Goal: Navigation & Orientation: Find specific page/section

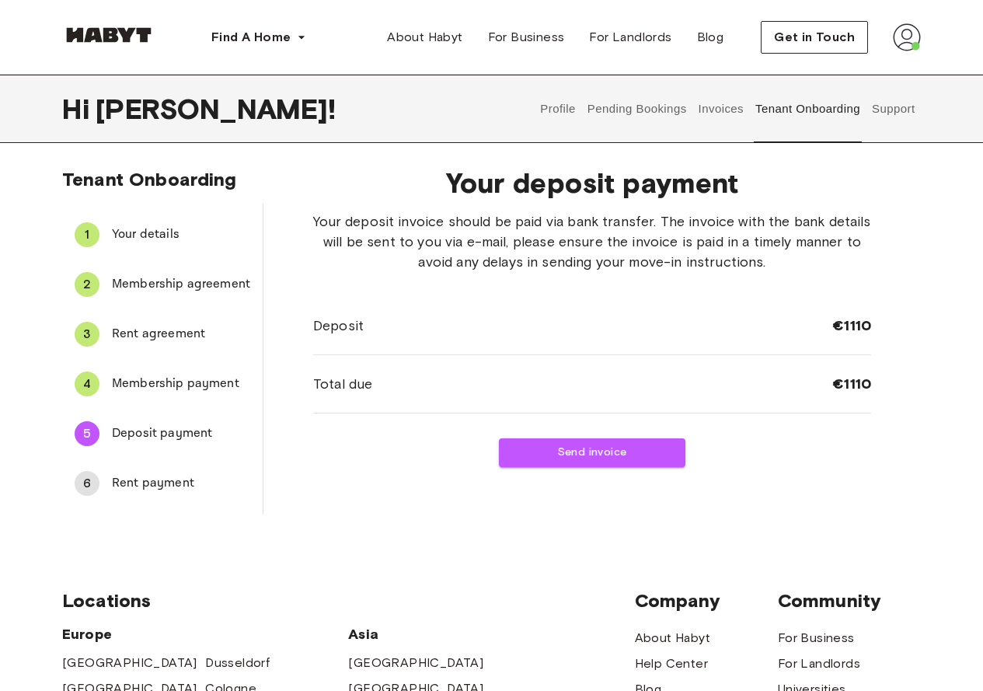
click at [648, 116] on button "Pending Bookings" at bounding box center [636, 109] width 103 height 68
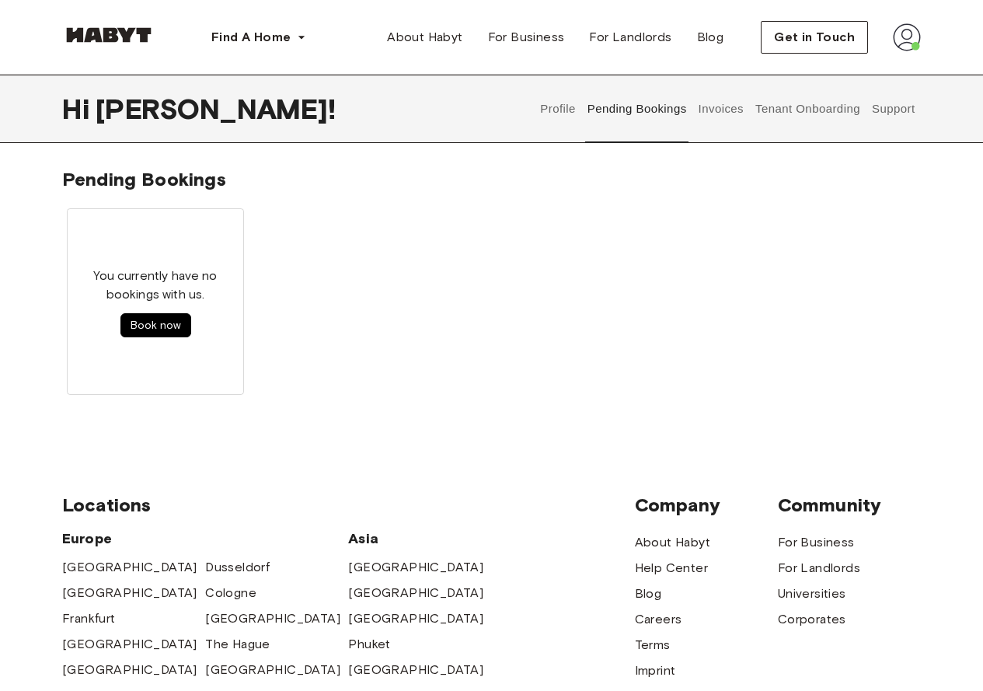
click at [717, 112] on button "Invoices" at bounding box center [720, 109] width 49 height 68
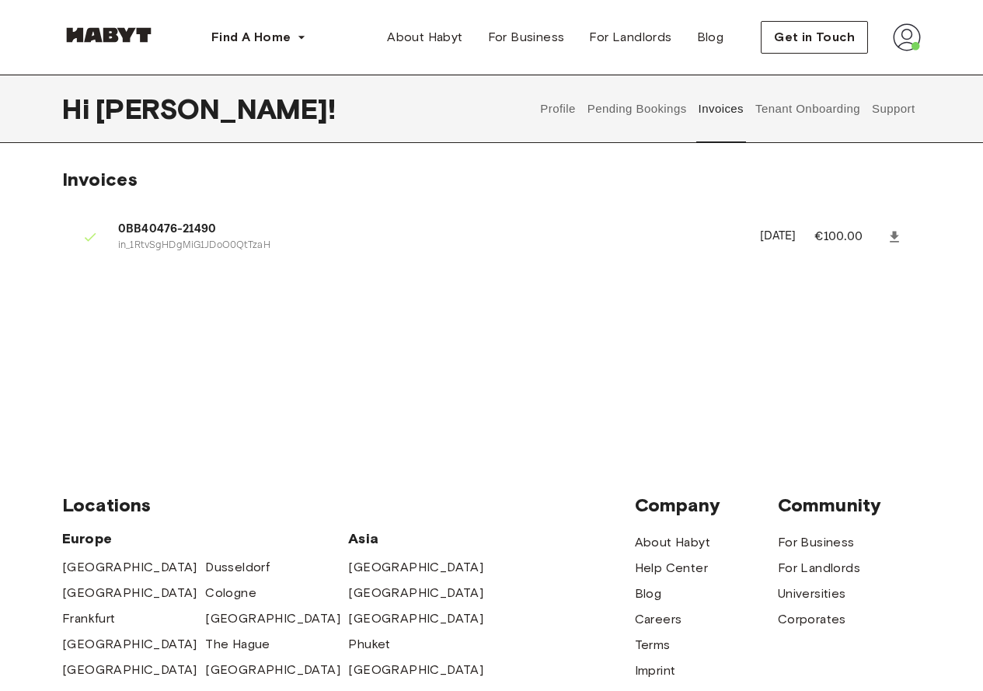
click at [562, 106] on button "Profile" at bounding box center [559, 109] width 40 height 68
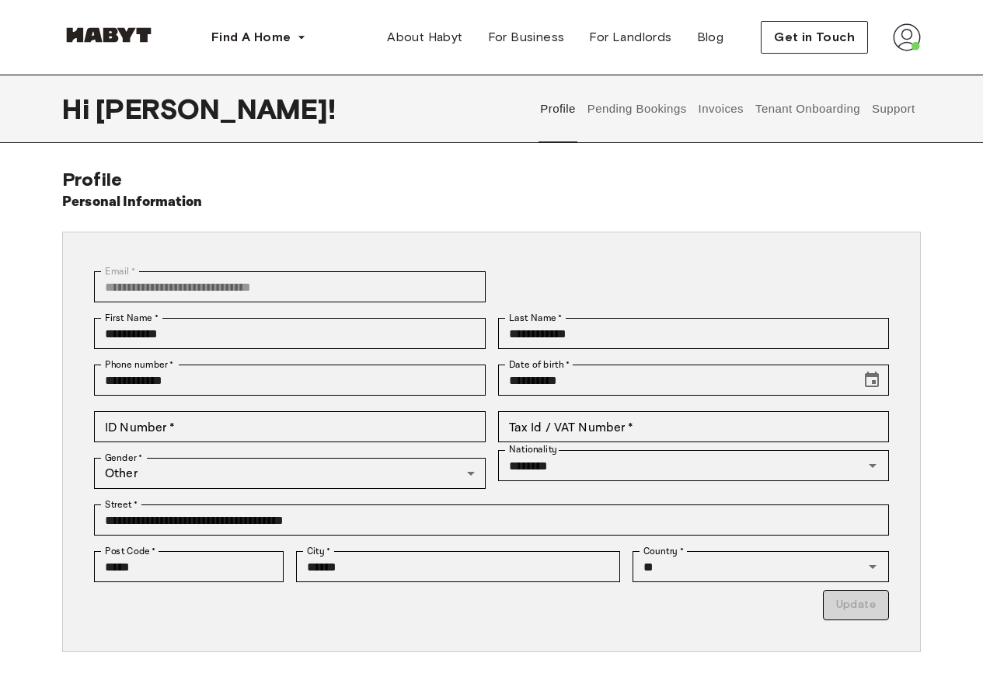
click at [647, 107] on button "Pending Bookings" at bounding box center [636, 109] width 103 height 68
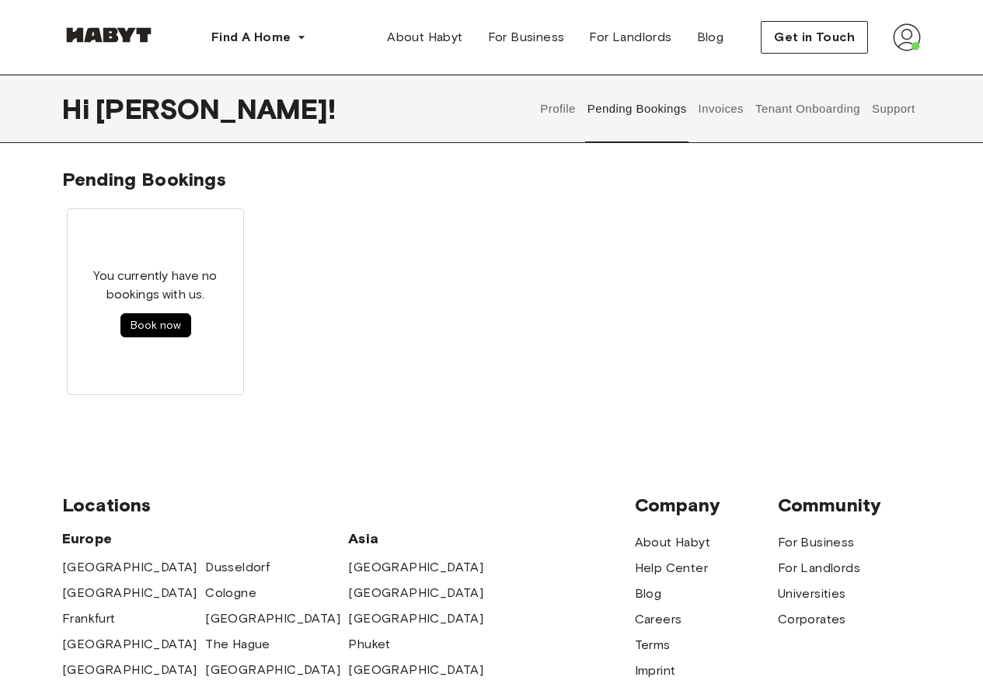
click at [714, 106] on button "Invoices" at bounding box center [720, 109] width 49 height 68
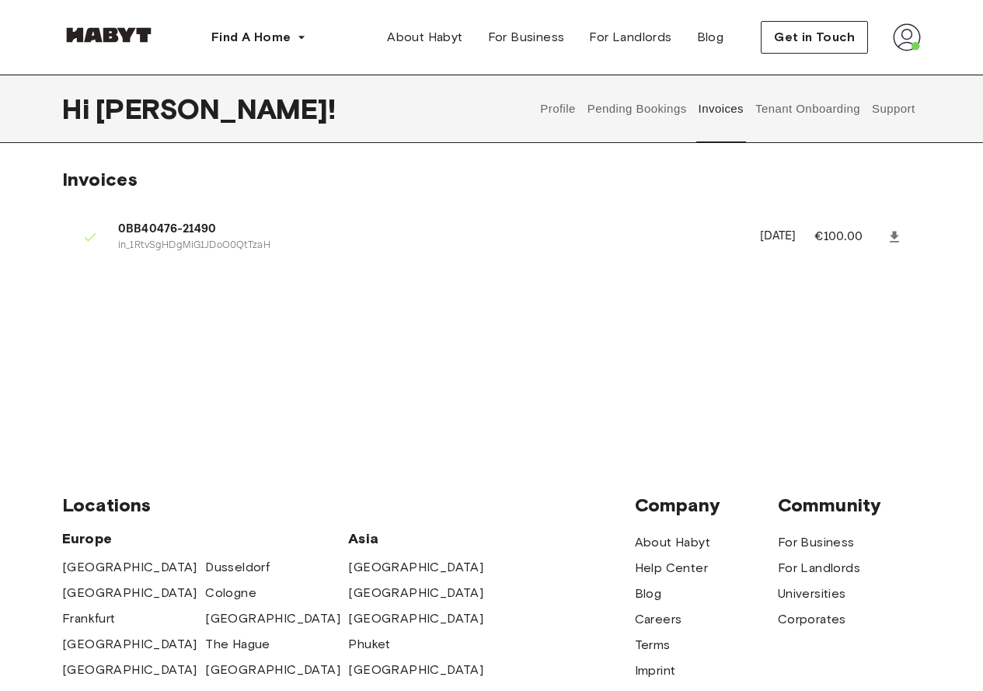
click at [815, 103] on button "Tenant Onboarding" at bounding box center [808, 109] width 109 height 68
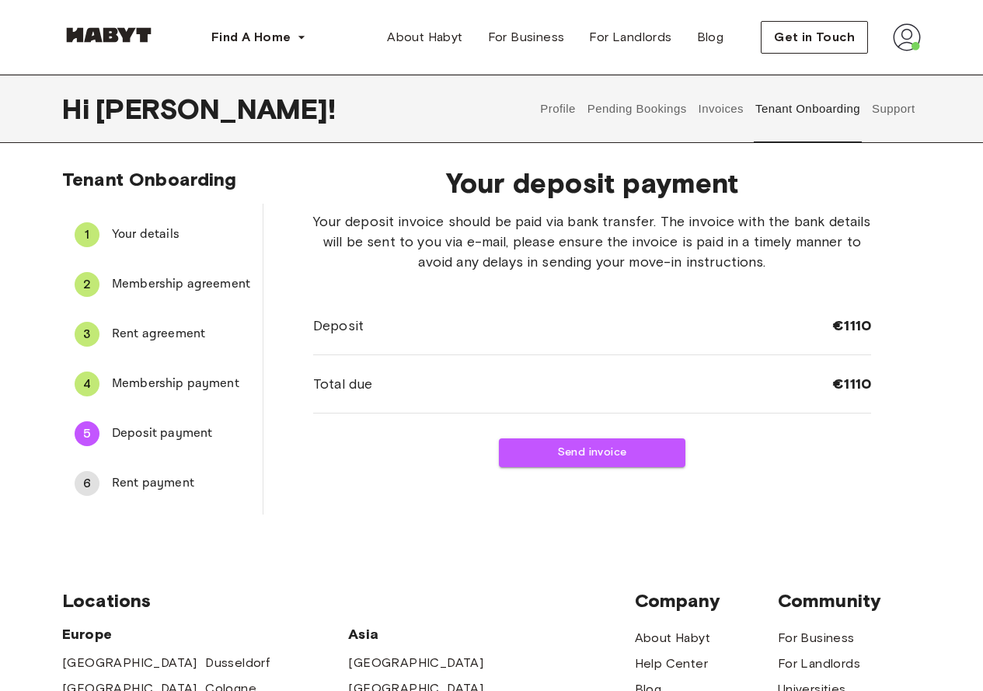
click at [182, 382] on span "Membership payment" at bounding box center [181, 384] width 138 height 19
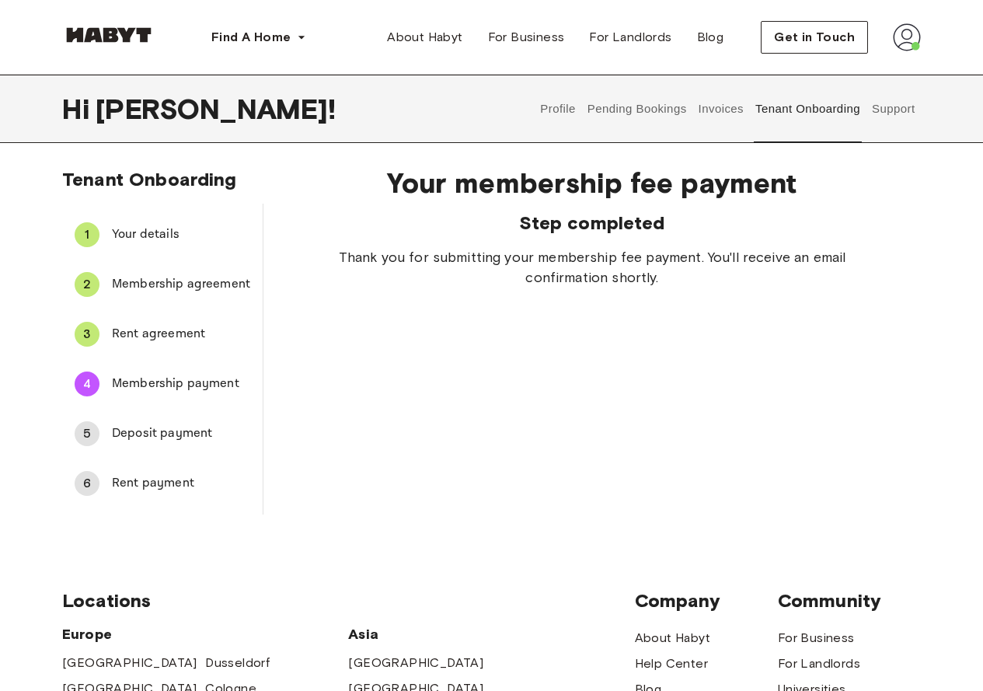
click at [919, 51] on img at bounding box center [907, 37] width 28 height 28
click at [877, 76] on span "Profile" at bounding box center [859, 73] width 39 height 19
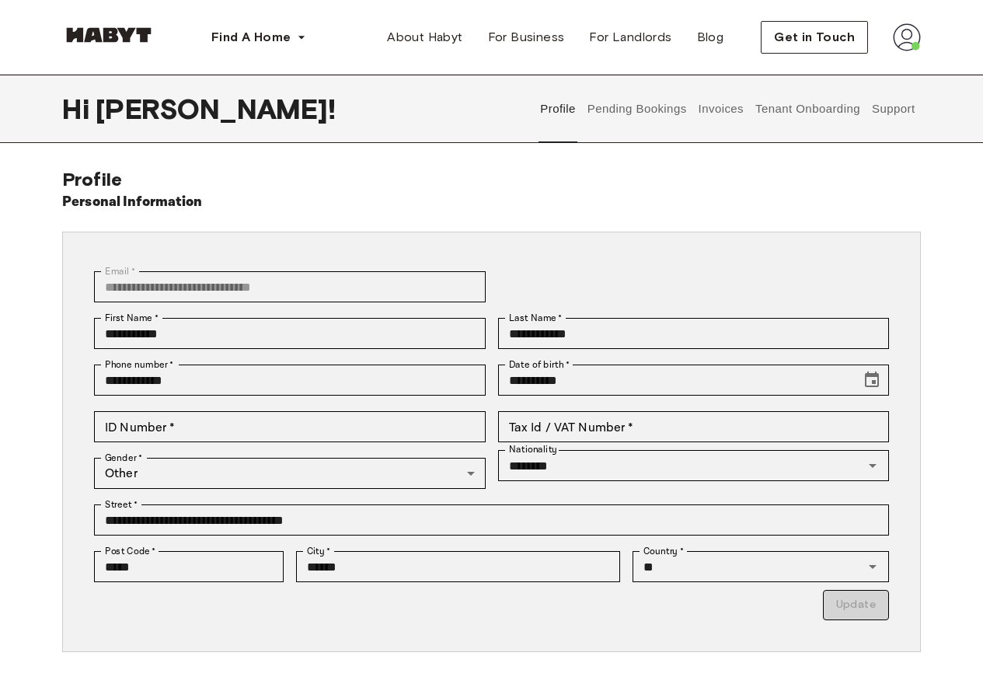
click at [904, 53] on div "Get in Touch" at bounding box center [841, 37] width 160 height 33
click at [913, 44] on img at bounding box center [907, 37] width 28 height 28
click at [867, 106] on span "Log out" at bounding box center [863, 104] width 47 height 19
